Goal: Check status: Check status

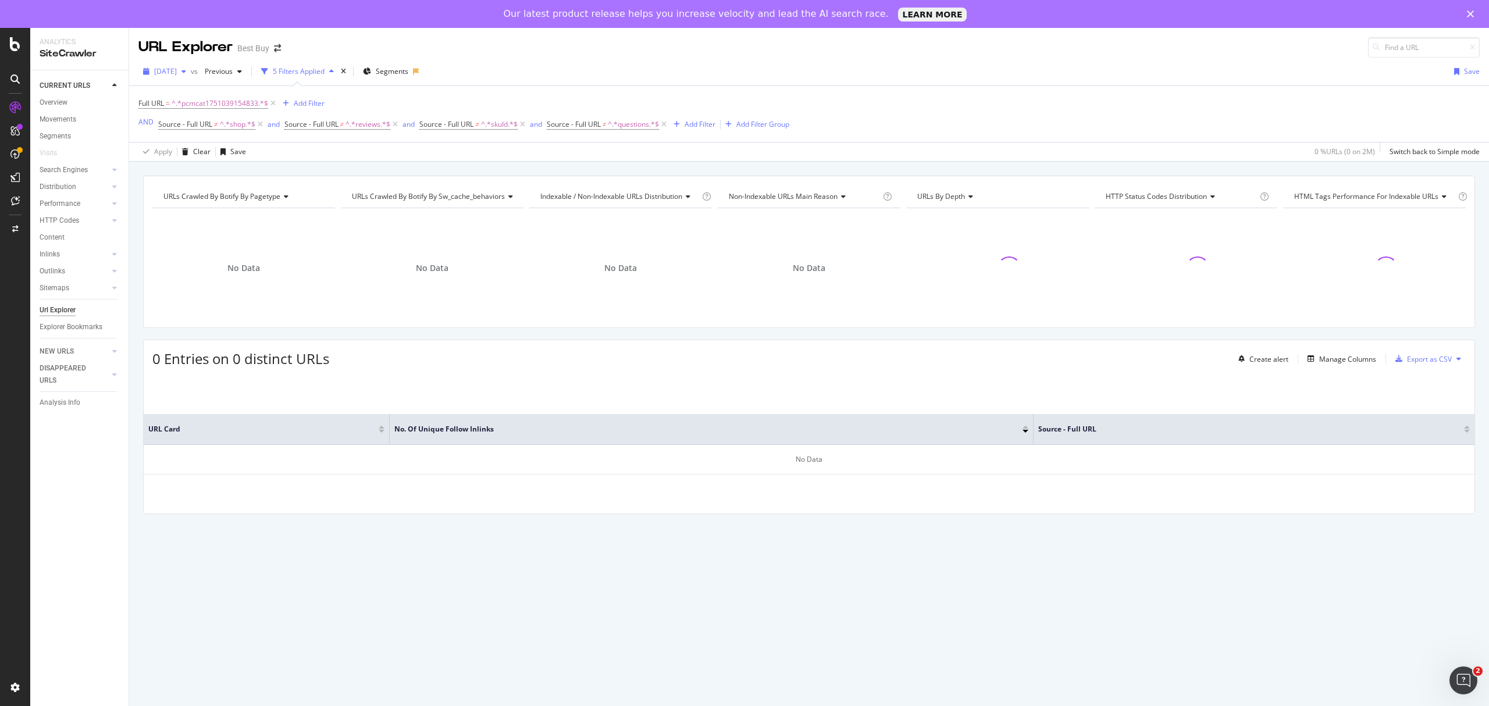
click at [177, 75] on span "[DATE]" at bounding box center [165, 71] width 23 height 10
click at [181, 115] on div "[DATE]" at bounding box center [226, 114] width 141 height 10
